Goal: Information Seeking & Learning: Understand process/instructions

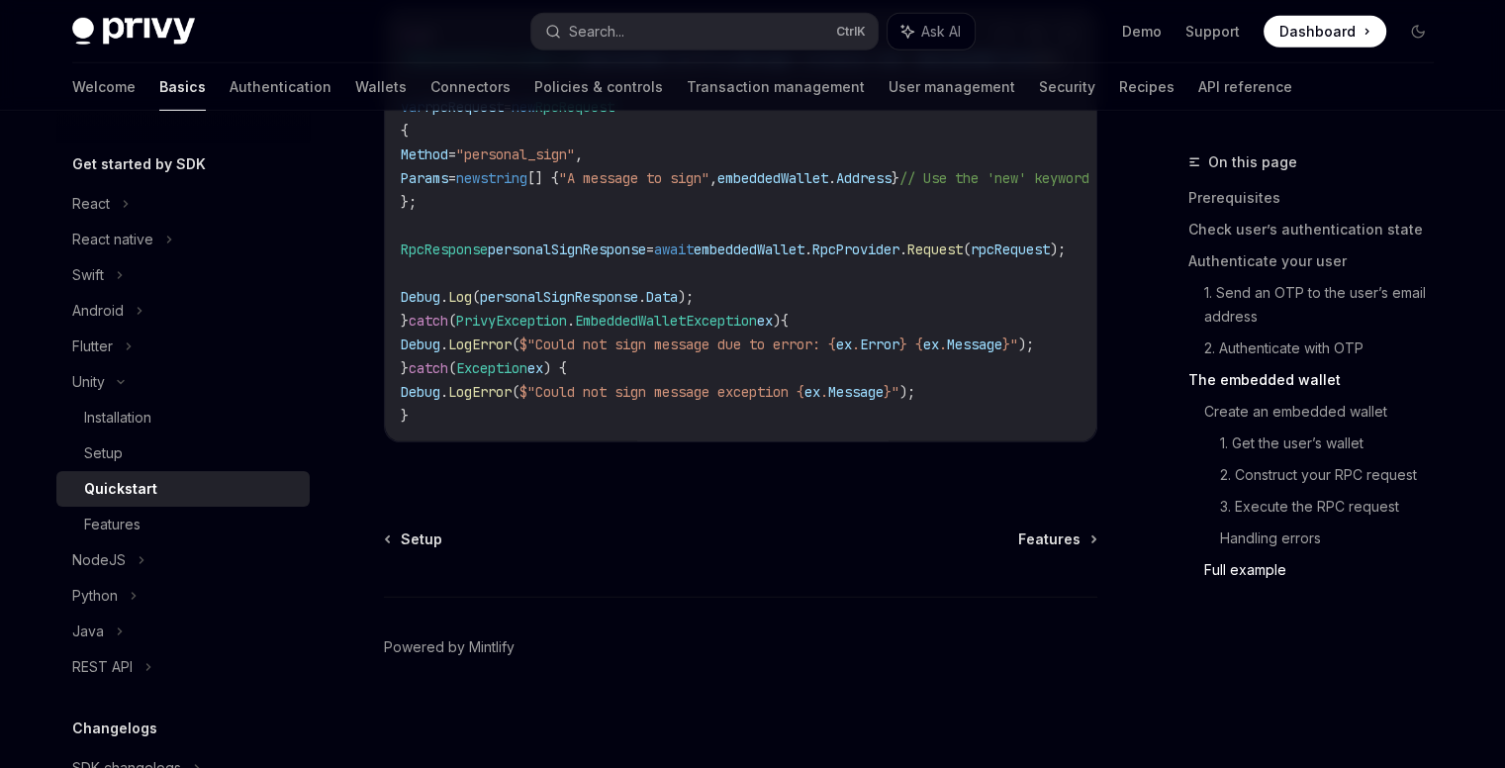
scroll to position [5973, 0]
click at [1031, 561] on div "Setup Features Powered by [PERSON_NAME]" at bounding box center [740, 648] width 713 height 238
click at [1044, 542] on span "Features" at bounding box center [1049, 539] width 62 height 20
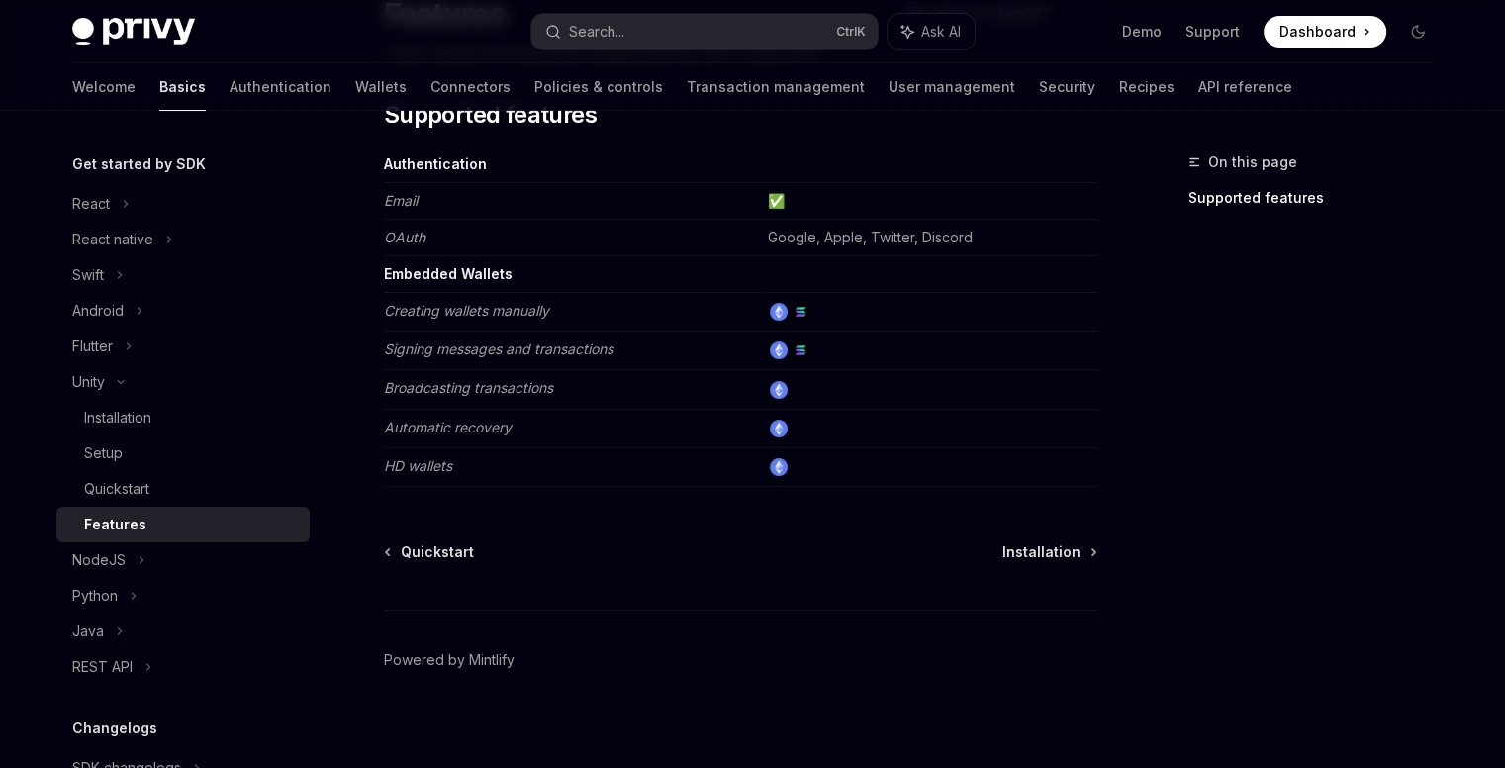
scroll to position [198, 0]
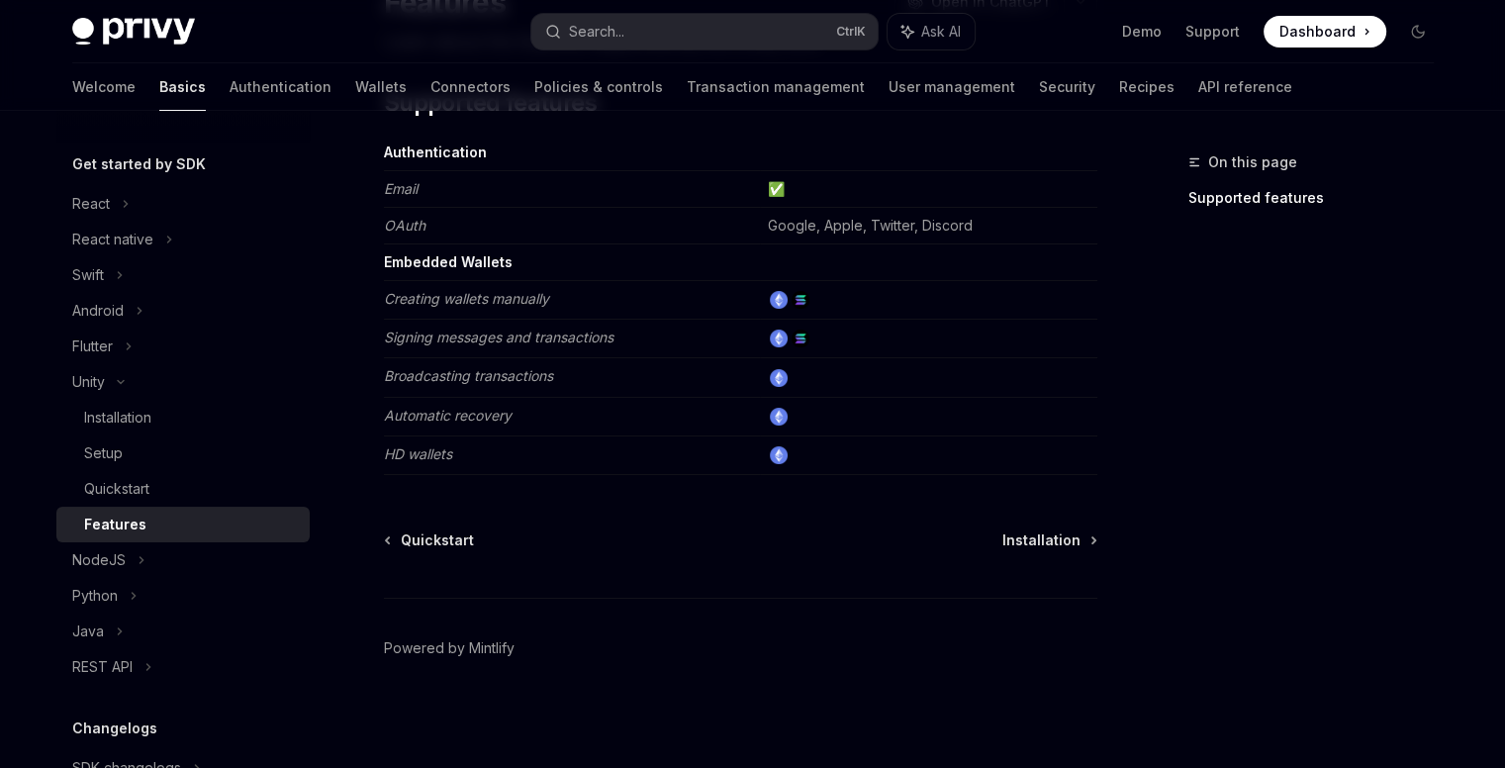
click at [1050, 555] on div "Quickstart Installation Powered by Mintlify" at bounding box center [740, 649] width 713 height 238
click at [1041, 537] on span "Installation" at bounding box center [1041, 540] width 78 height 20
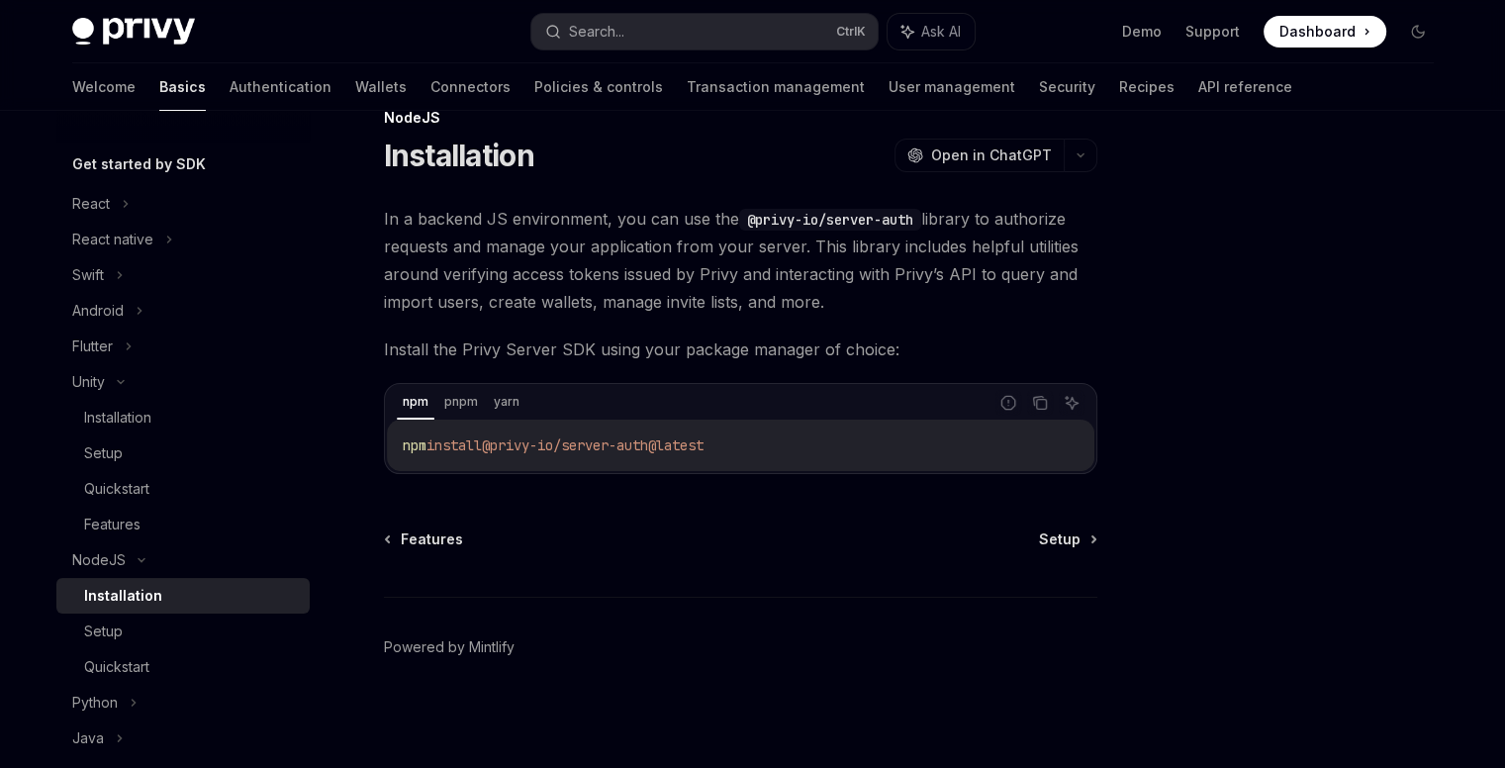
scroll to position [44, 0]
click at [1062, 530] on span "Setup" at bounding box center [1060, 540] width 42 height 20
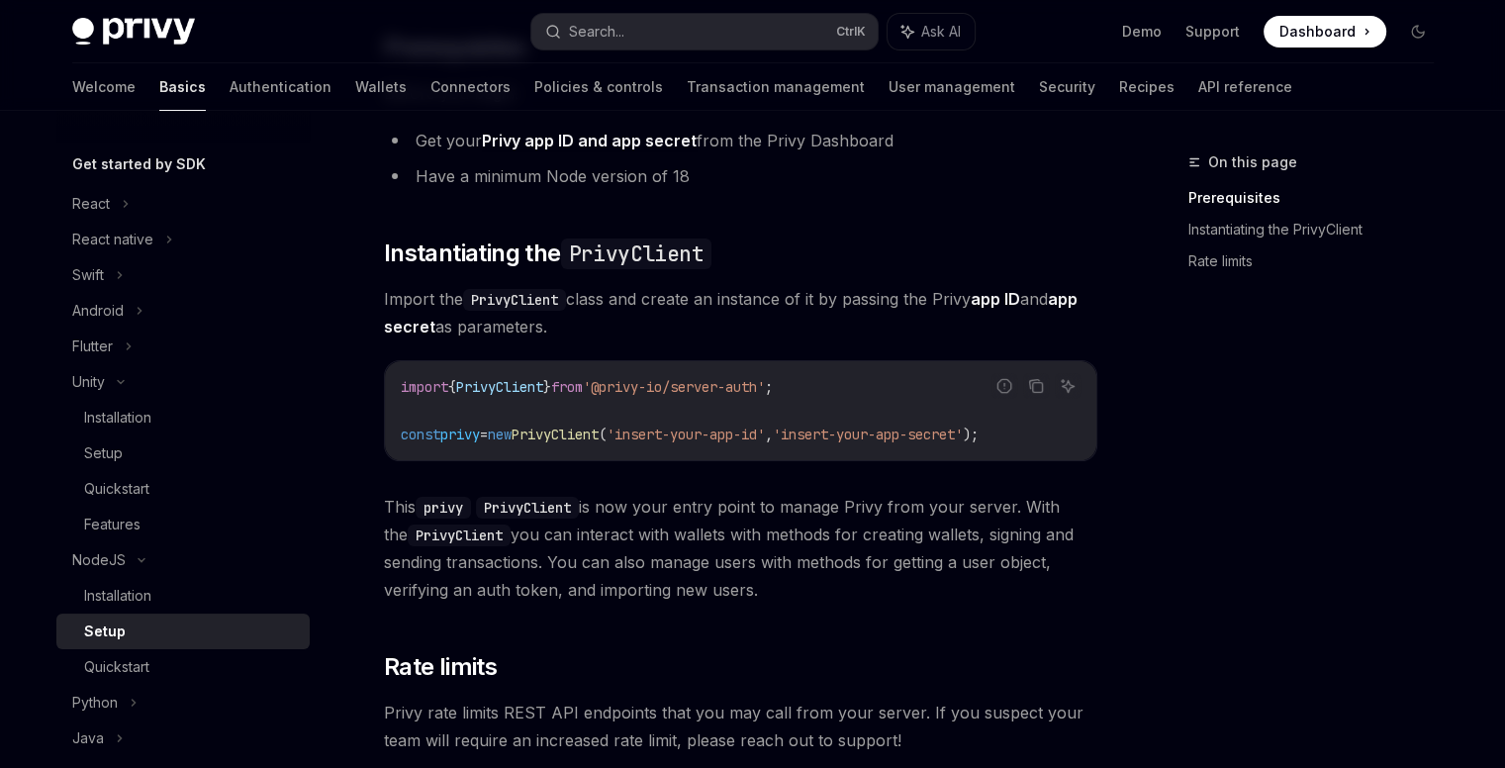
scroll to position [568, 0]
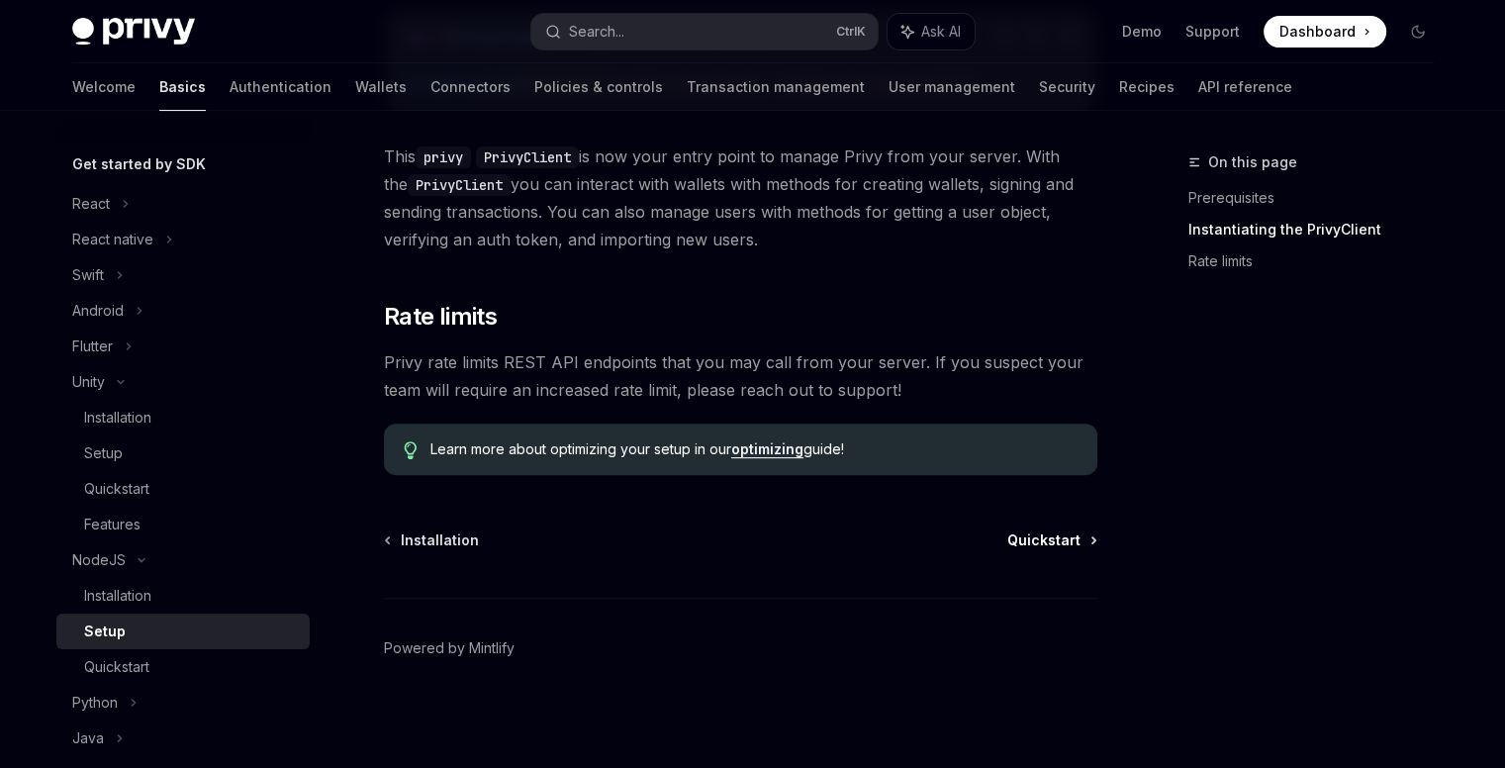
click at [1042, 530] on span "Quickstart" at bounding box center [1043, 540] width 73 height 20
type textarea "*"
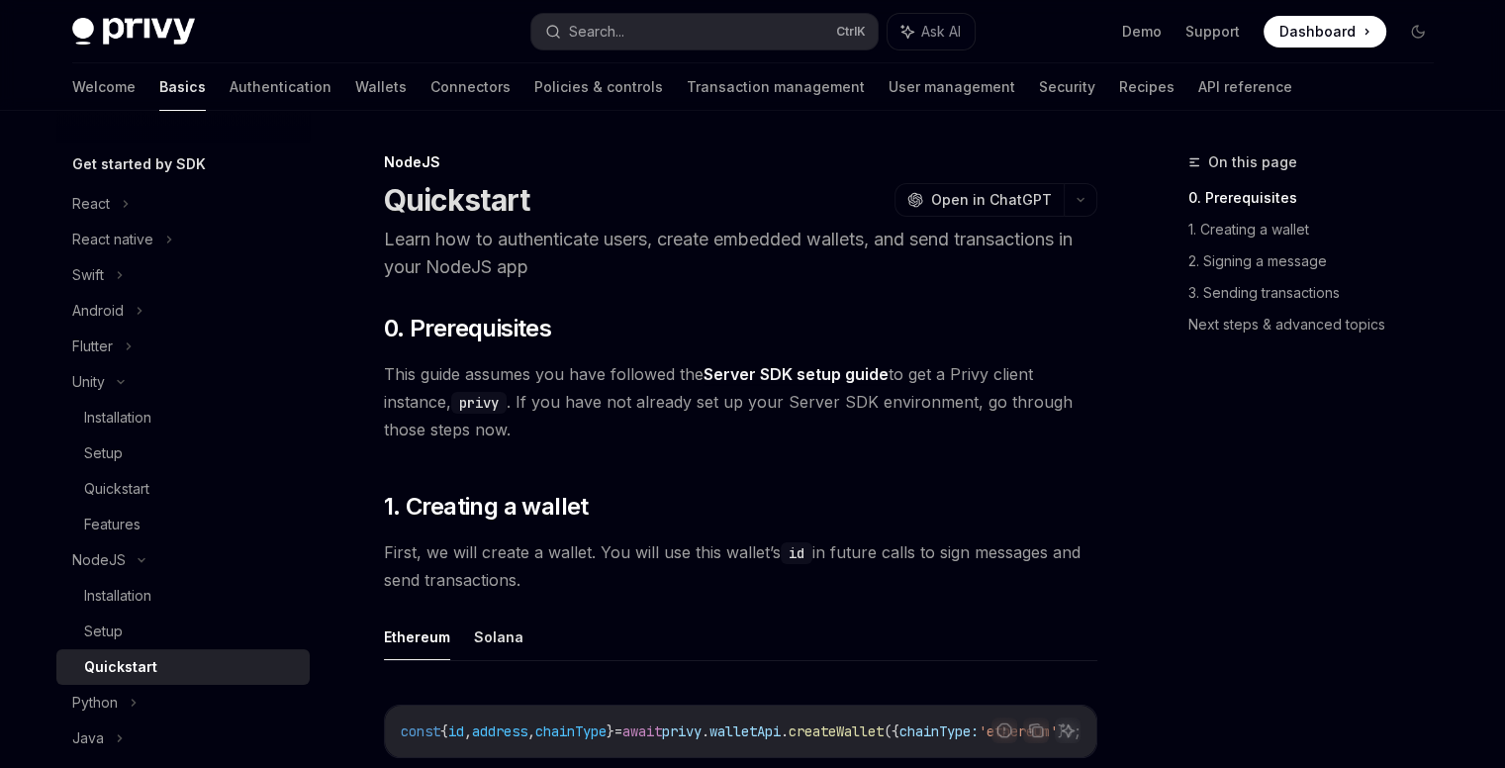
scroll to position [198, 0]
